Goal: Navigation & Orientation: Find specific page/section

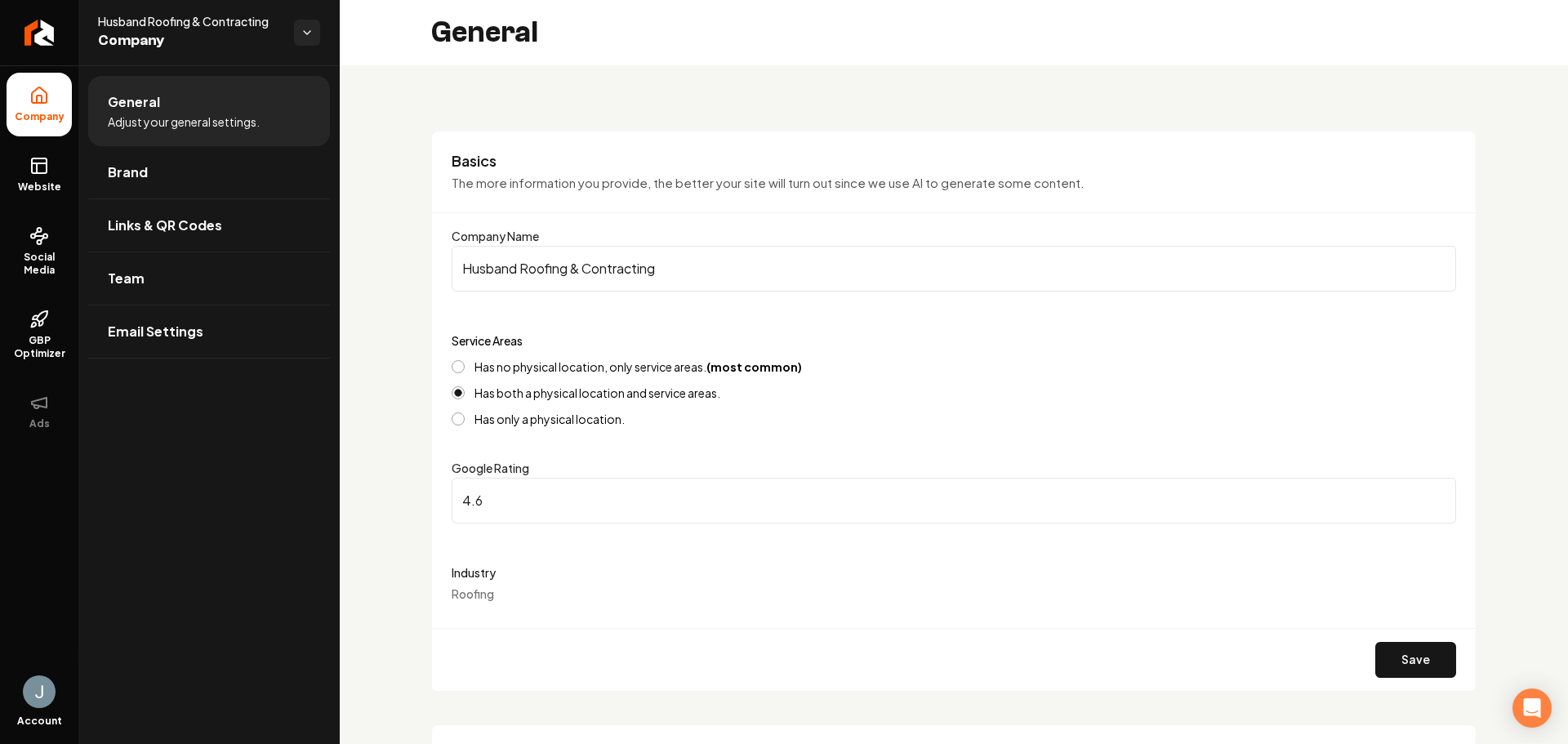
click at [885, 145] on div "Basics The more information you provide, the better your site will turn out sin…" at bounding box center [953, 411] width 1046 height 561
click at [49, 174] on link "Website" at bounding box center [39, 174] width 66 height 64
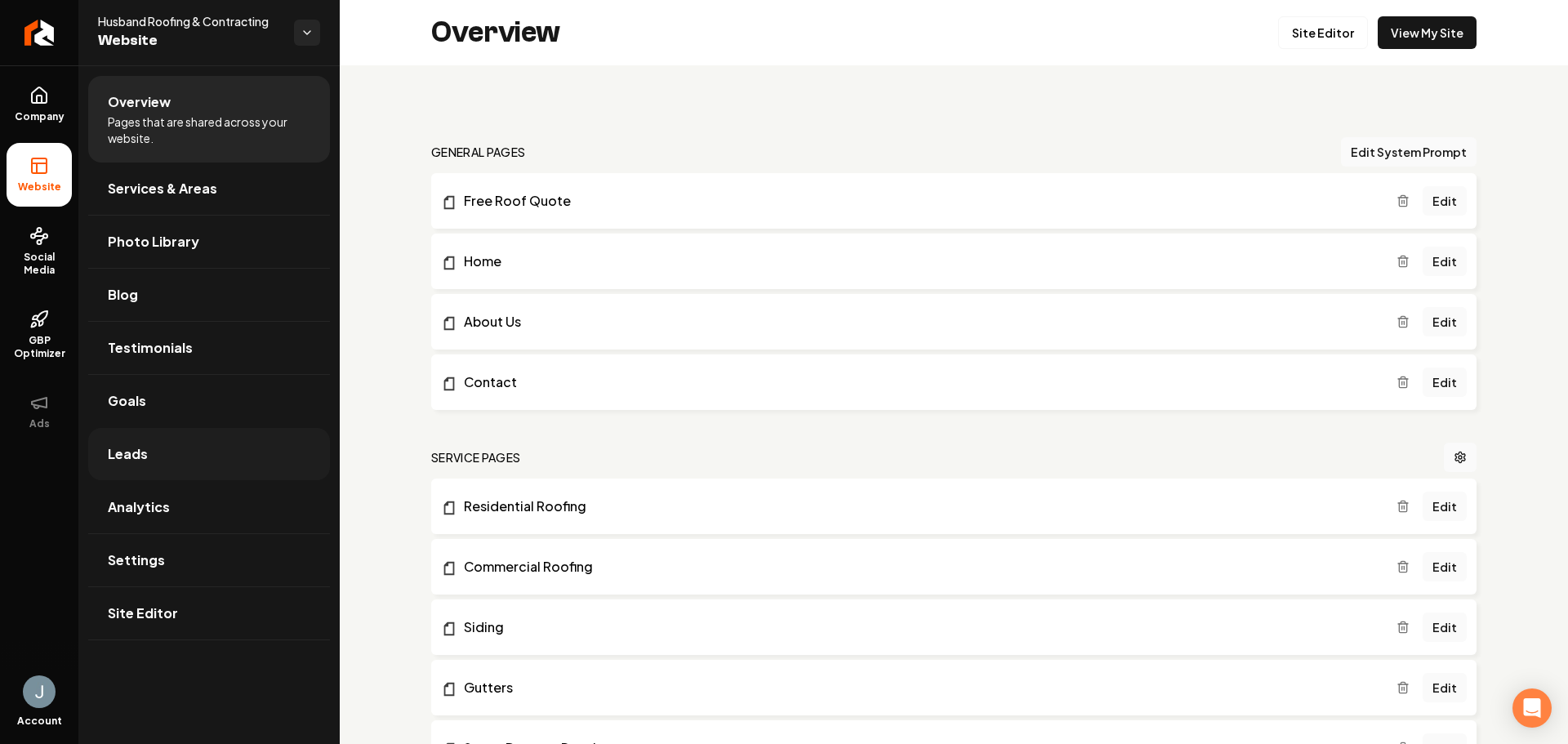
click at [250, 443] on link "Leads" at bounding box center [208, 454] width 241 height 52
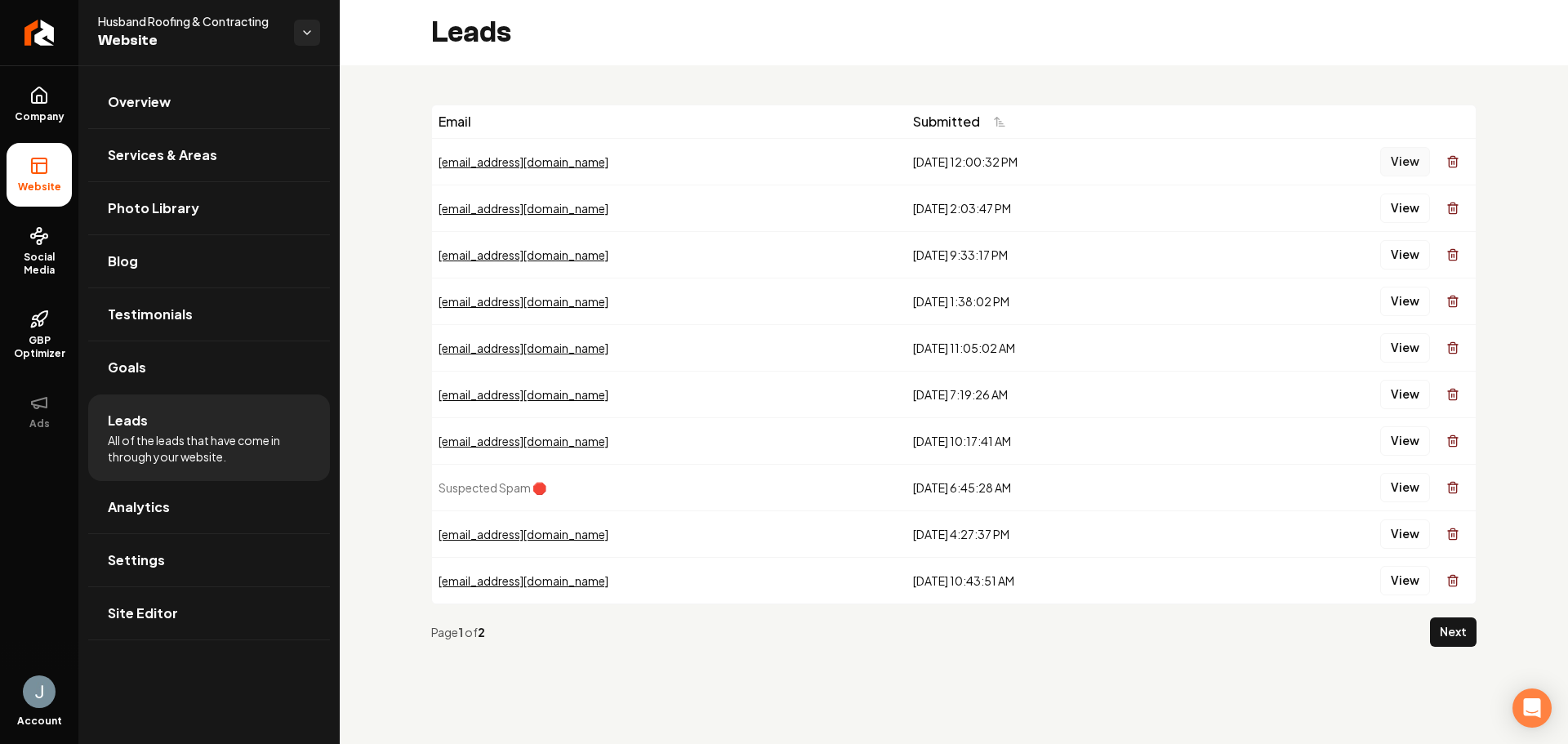
click at [1401, 160] on button "View" at bounding box center [1406, 162] width 50 height 30
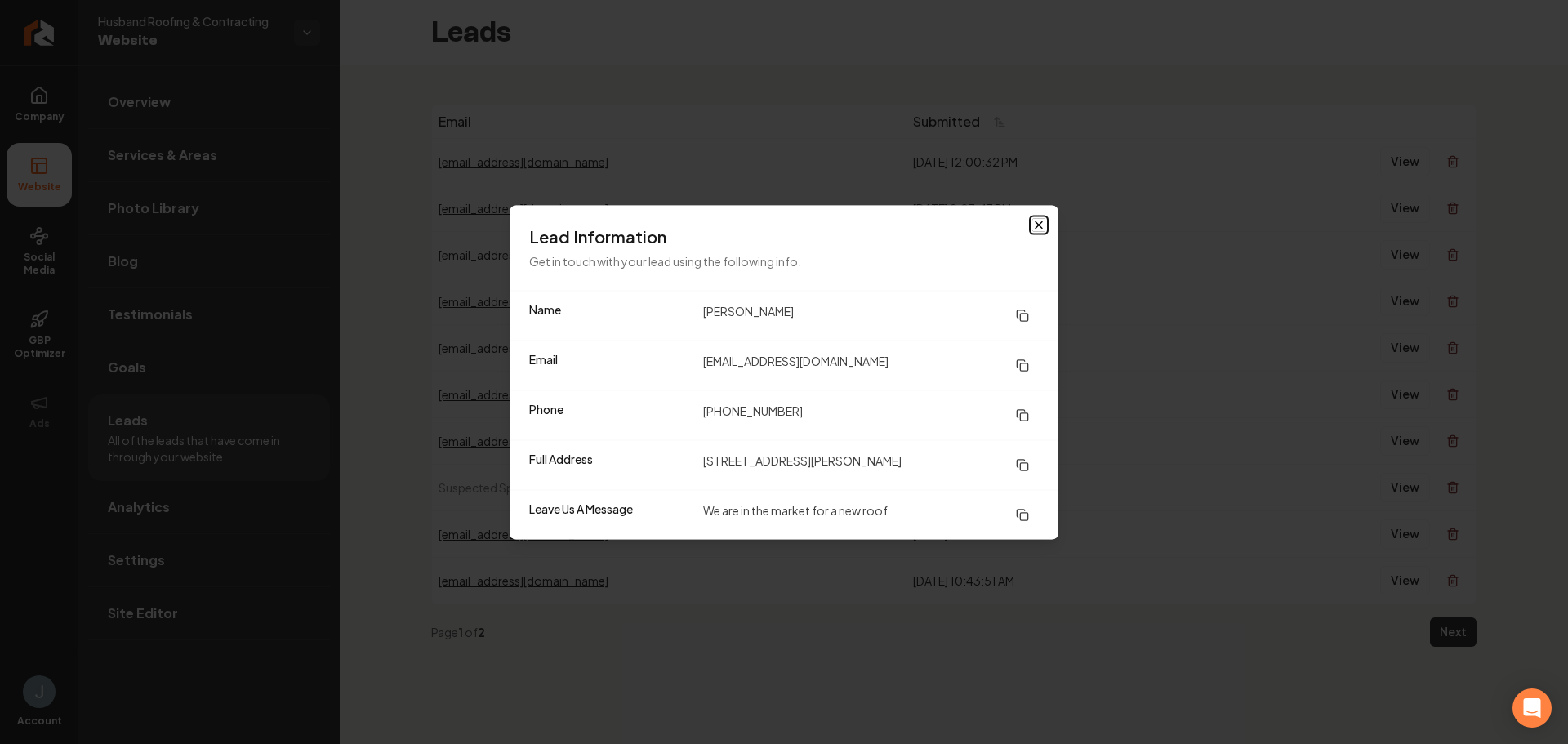
click at [1040, 223] on icon "button" at bounding box center [1038, 224] width 13 height 13
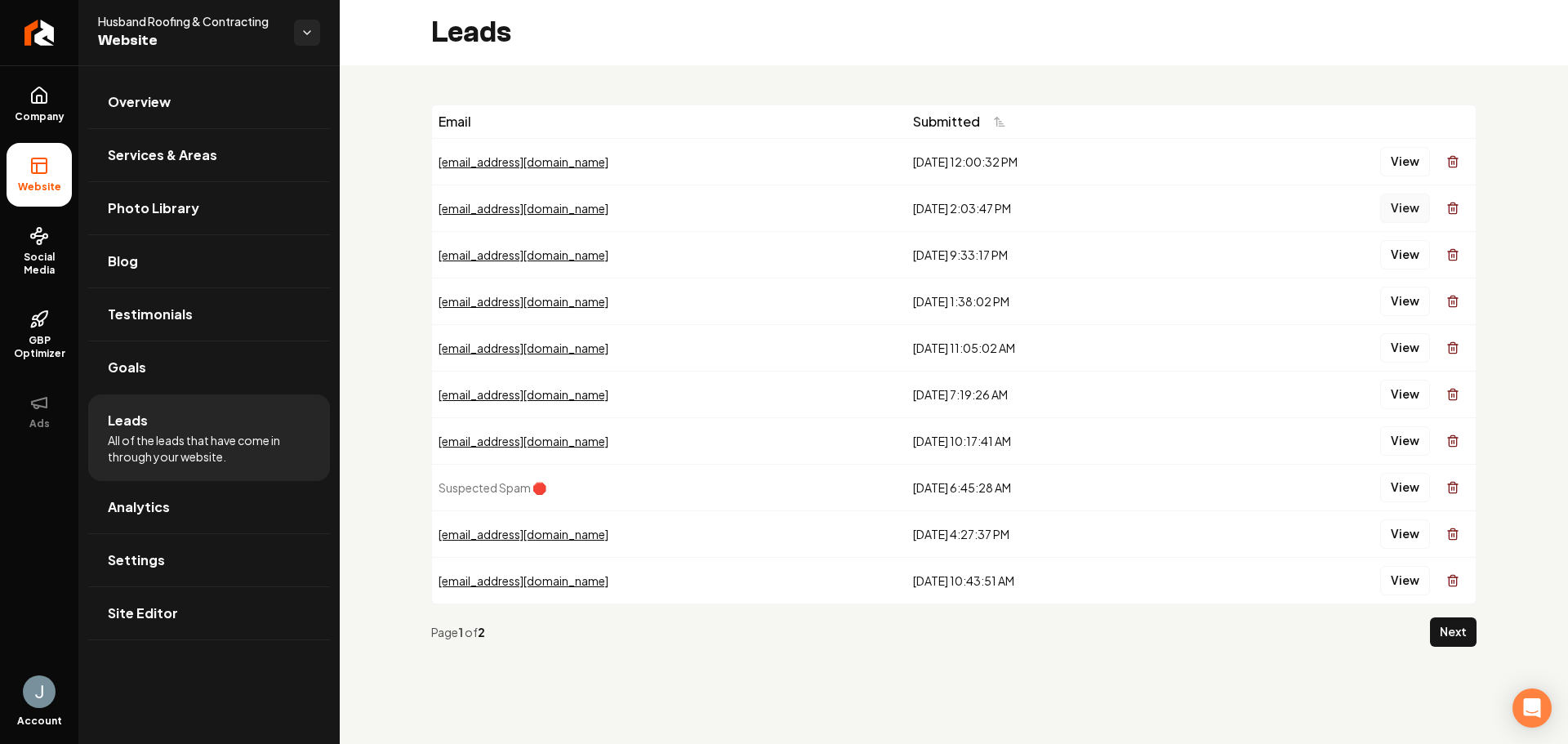
click at [1406, 207] on button "View" at bounding box center [1406, 208] width 50 height 30
click at [1458, 638] on button "Next" at bounding box center [1453, 632] width 47 height 30
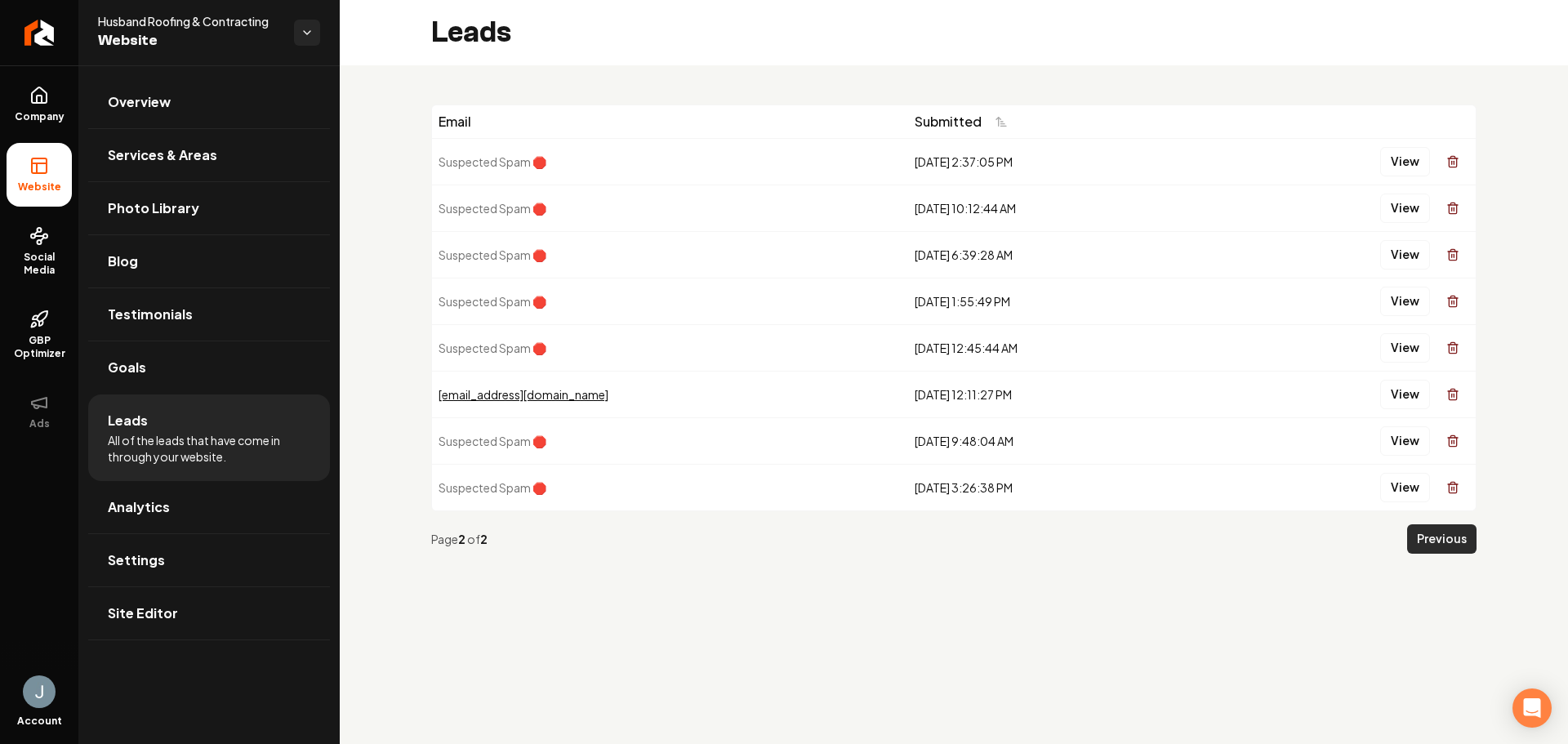
click at [1426, 547] on button "Previous" at bounding box center [1441, 538] width 69 height 30
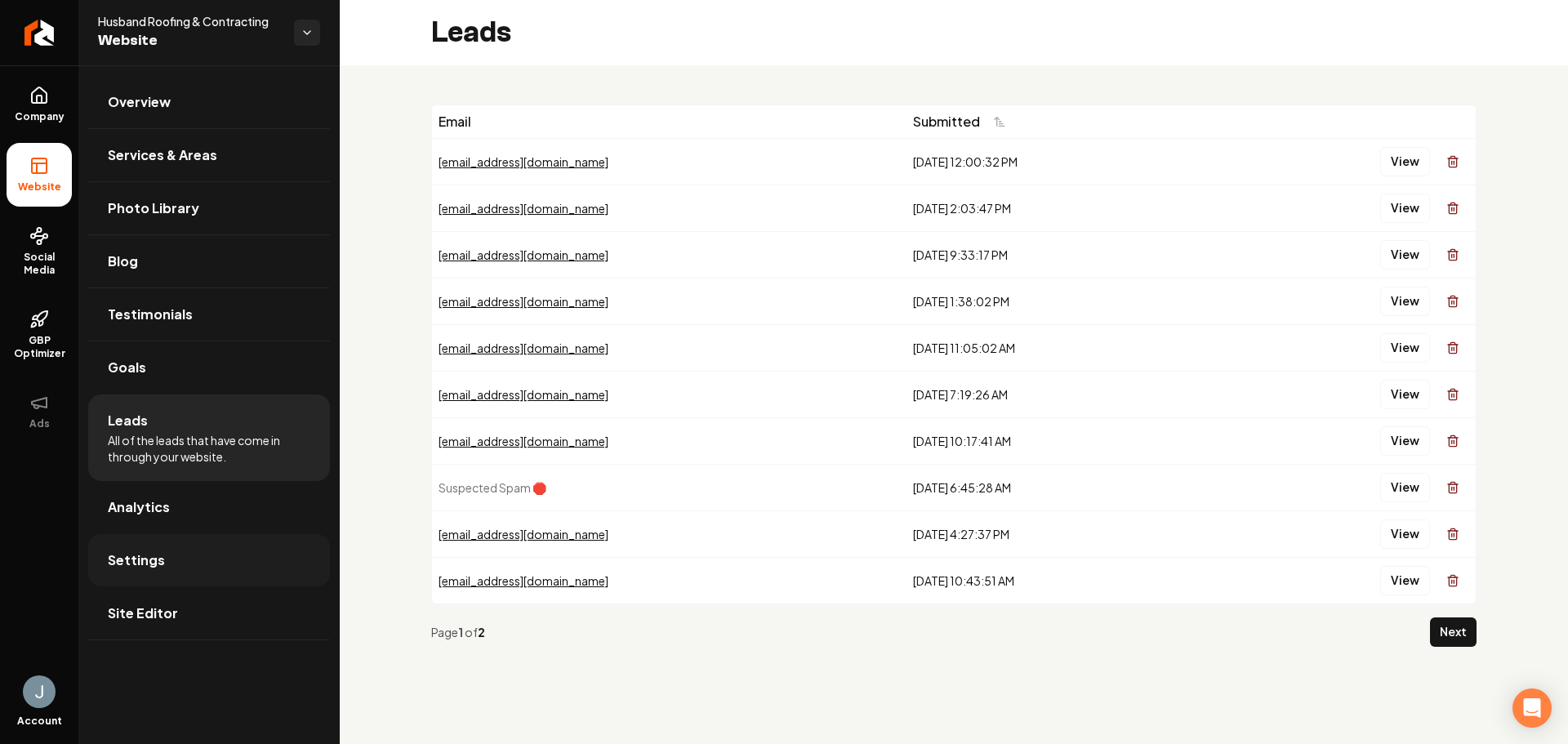
click at [272, 547] on link "Settings" at bounding box center [208, 560] width 241 height 52
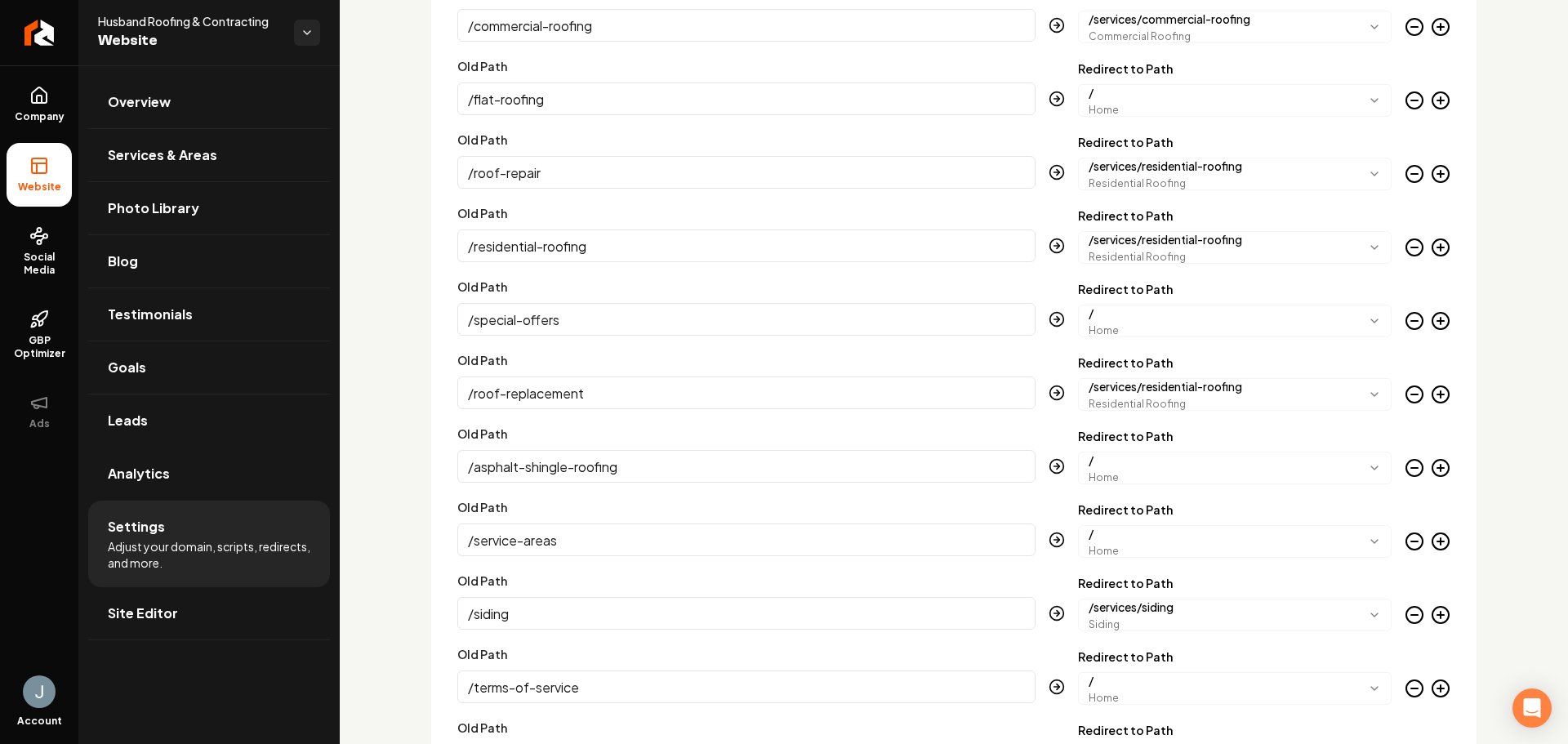
scroll to position [3838, 0]
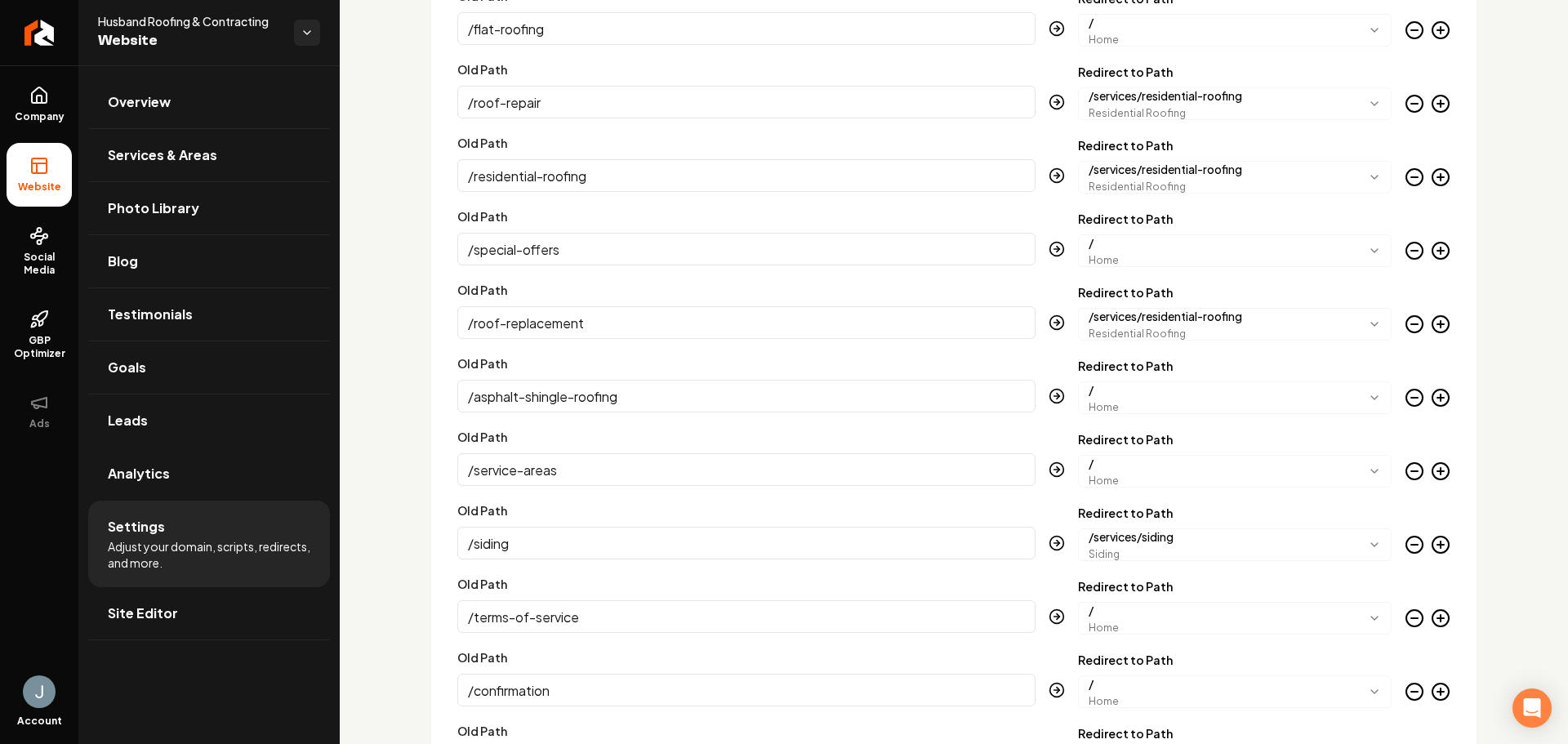
click at [223, 608] on link "Site Editor" at bounding box center [208, 613] width 241 height 52
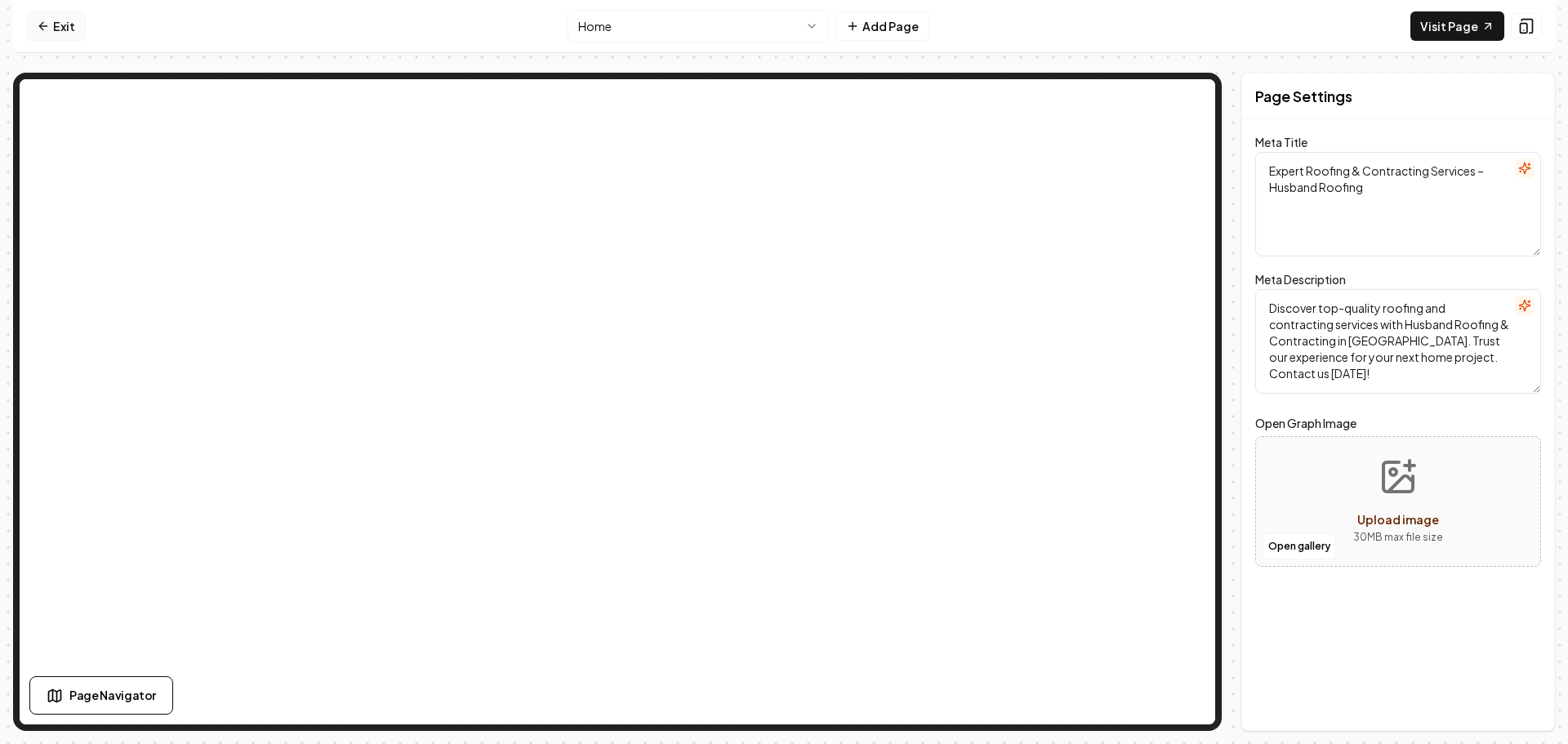
click at [59, 24] on link "Exit" at bounding box center [56, 26] width 59 height 30
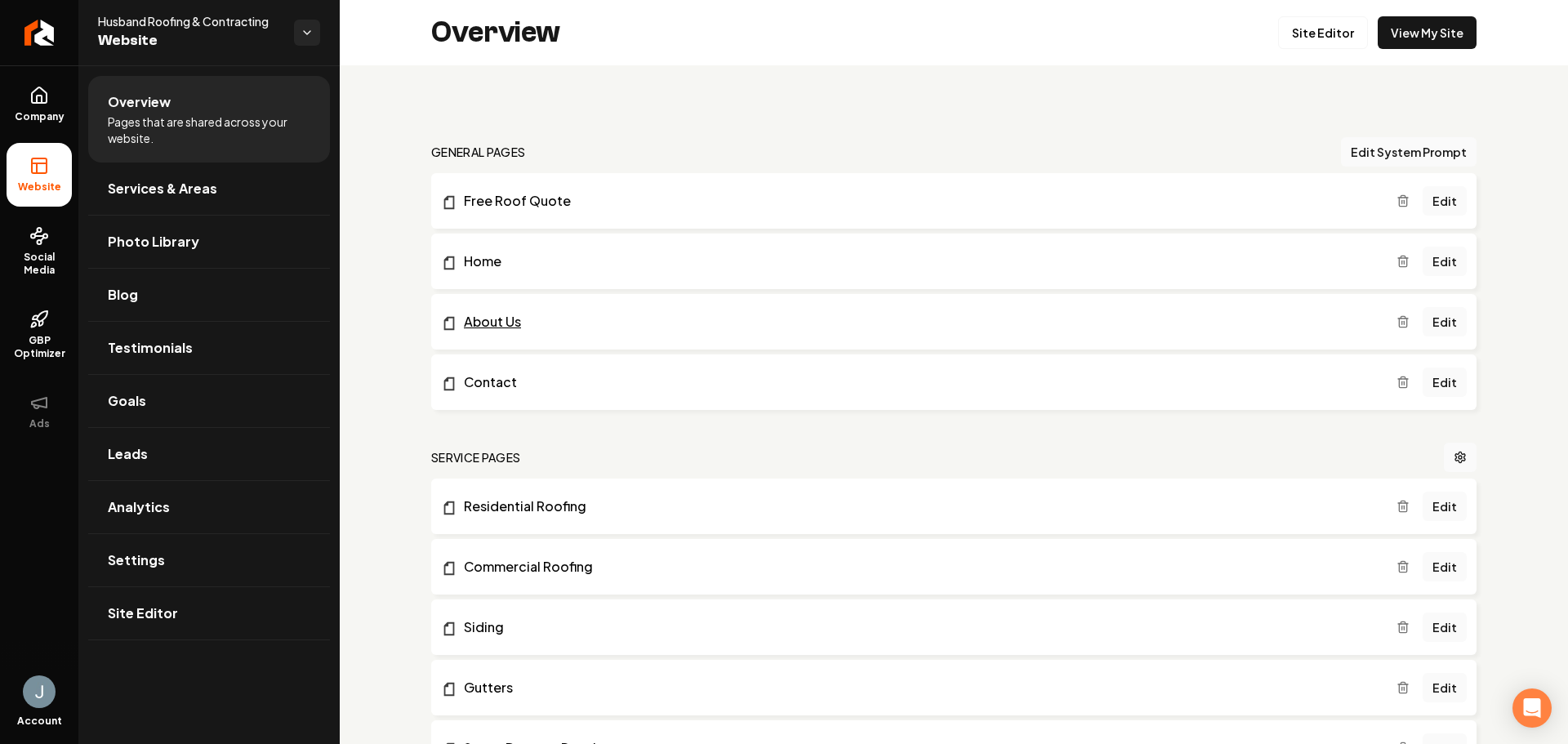
scroll to position [163, 0]
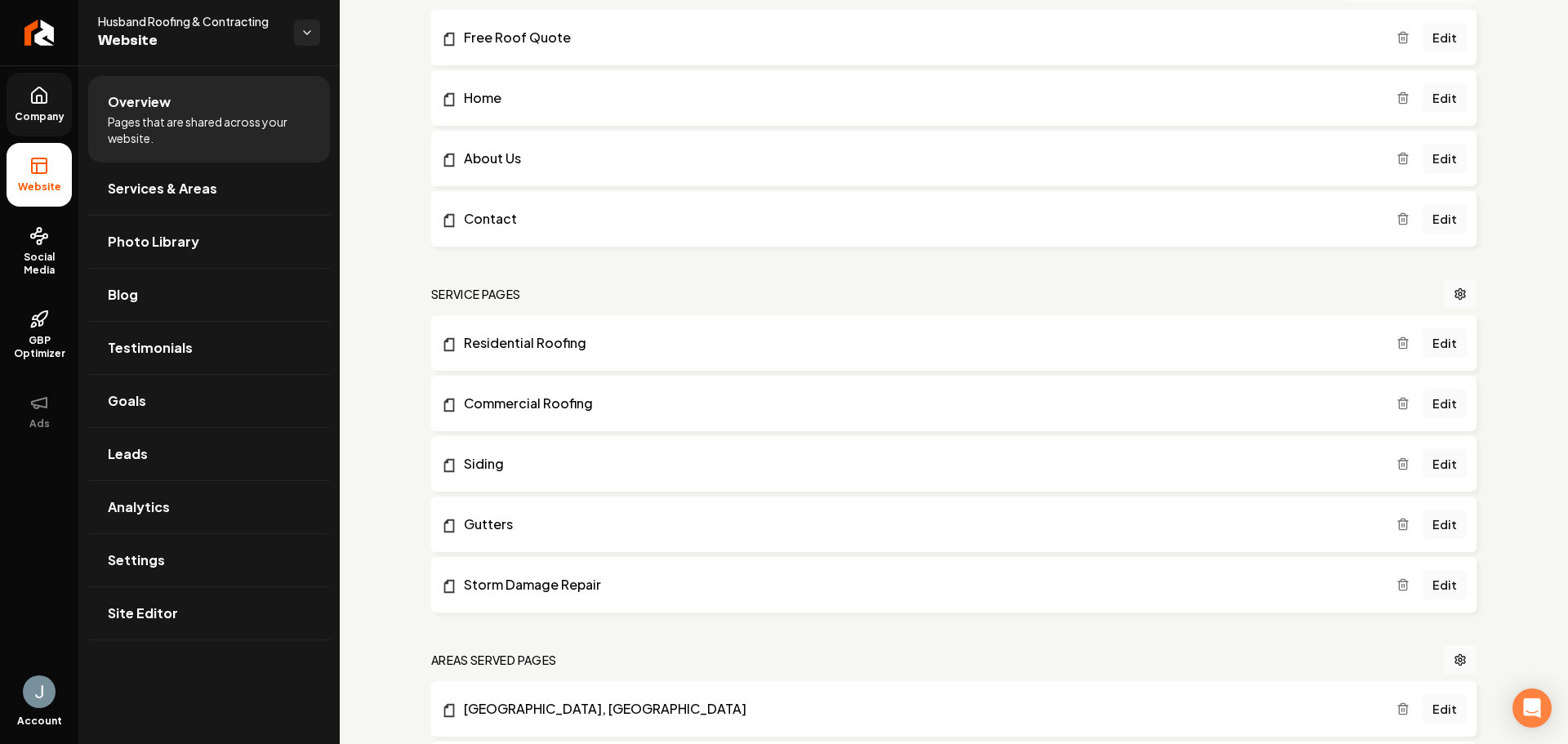
click at [56, 114] on span "Company" at bounding box center [39, 117] width 63 height 13
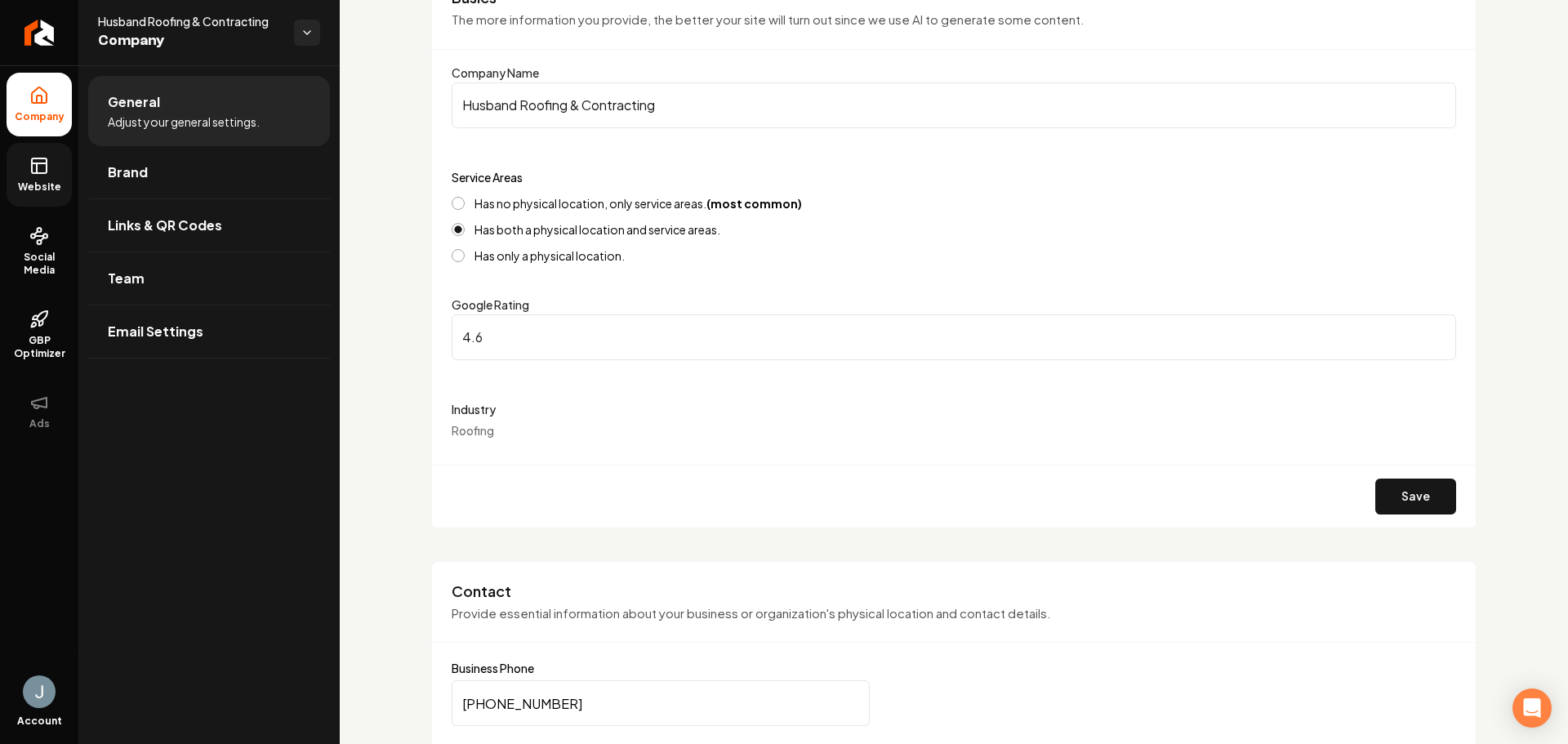
click at [53, 181] on span "Website" at bounding box center [39, 187] width 57 height 13
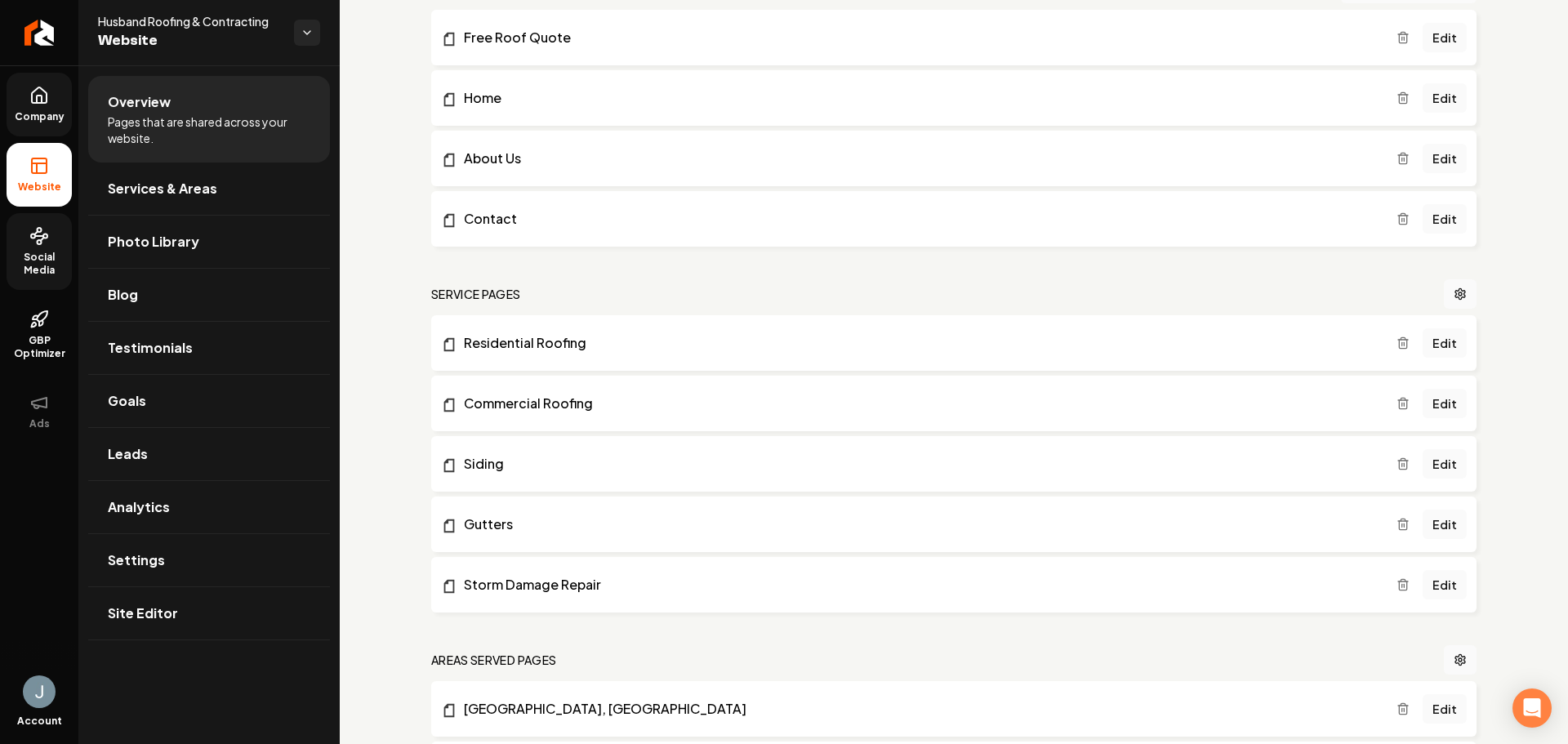
click at [46, 249] on link "Social Media" at bounding box center [39, 252] width 66 height 77
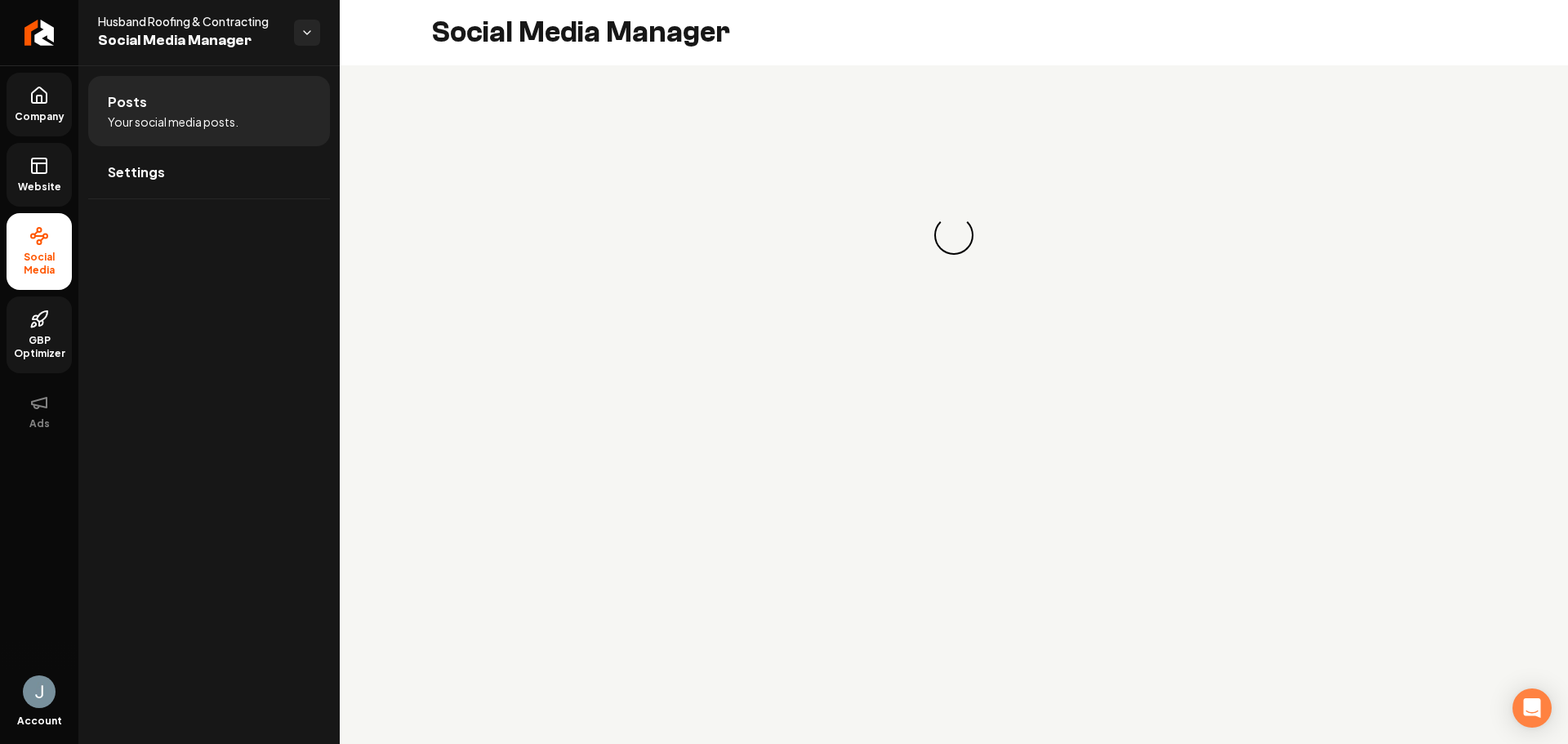
click at [50, 337] on span "GBP Optimizer" at bounding box center [39, 346] width 66 height 26
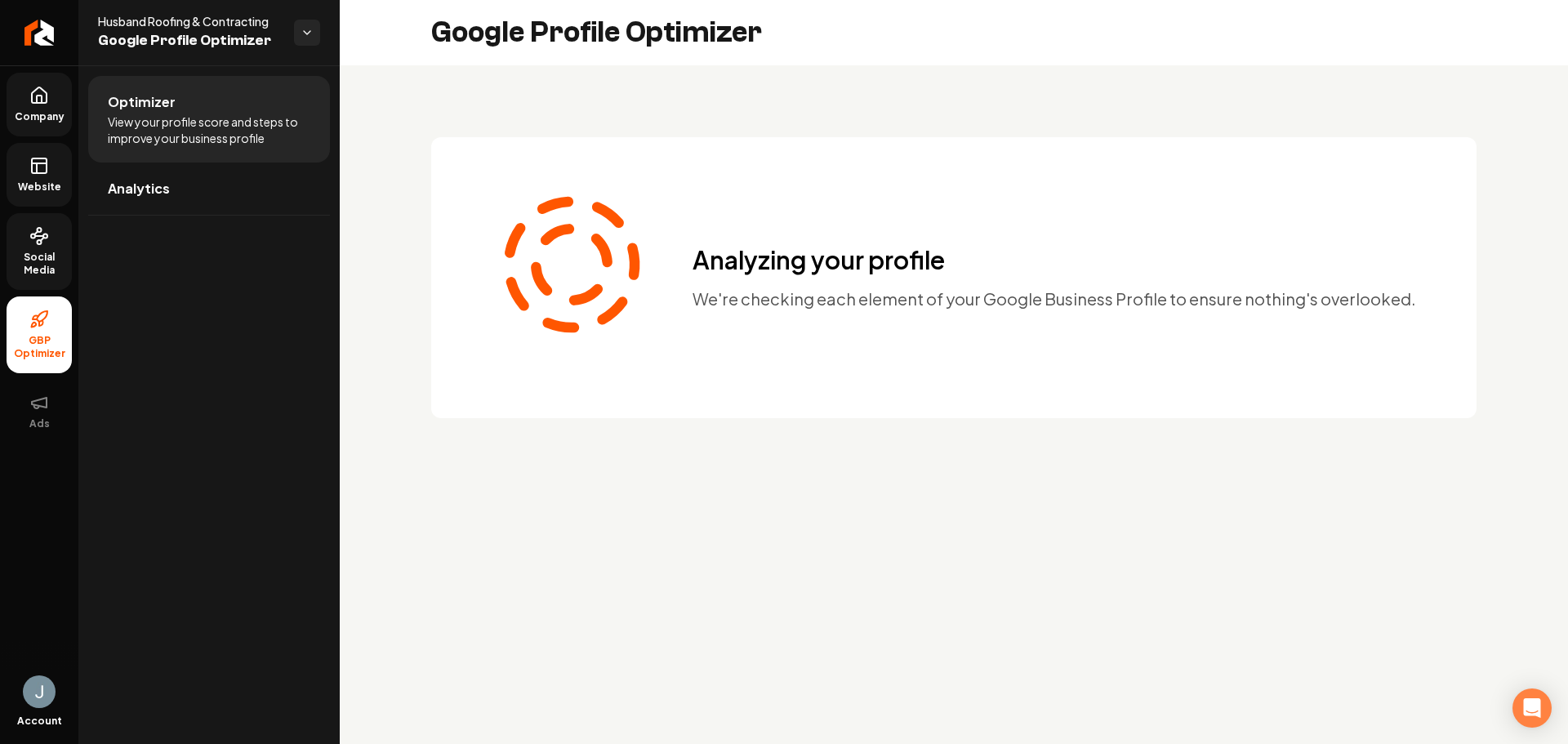
click at [42, 179] on link "Website" at bounding box center [39, 174] width 66 height 64
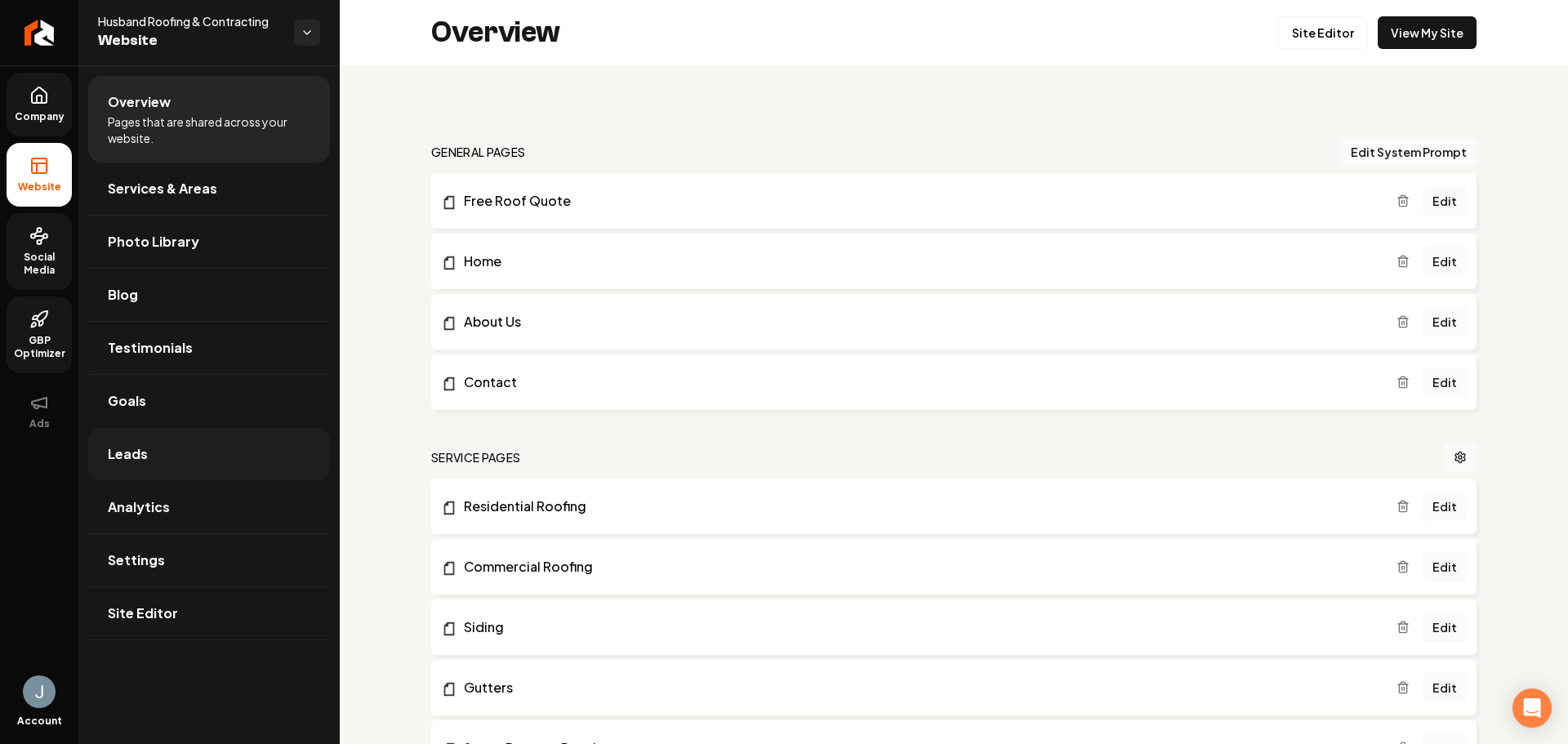
click at [195, 465] on link "Leads" at bounding box center [208, 454] width 241 height 52
